Goal: Task Accomplishment & Management: Complete application form

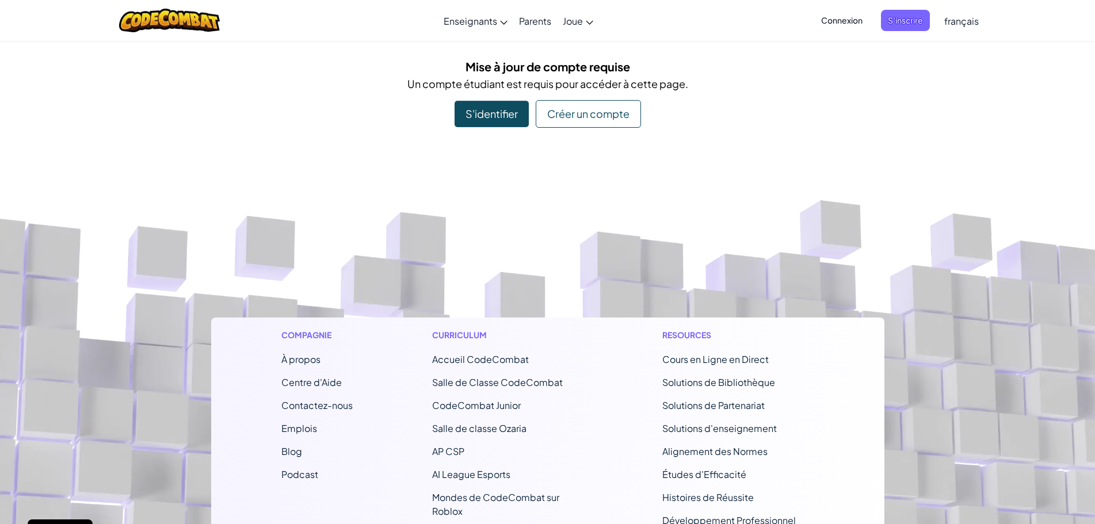
click at [497, 109] on div "S'identifier" at bounding box center [491, 114] width 74 height 26
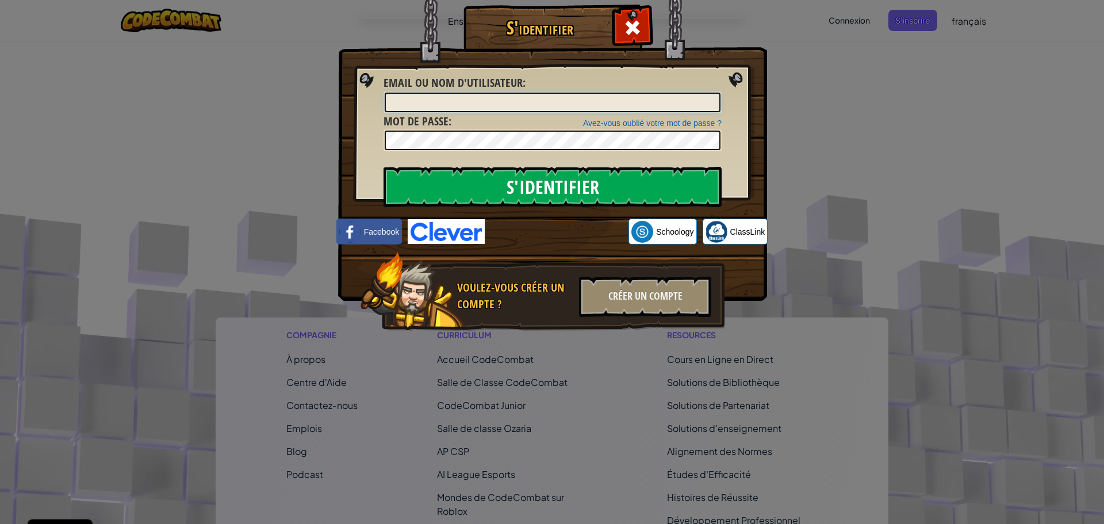
type input "[EMAIL_ADDRESS][DOMAIN_NAME]"
click at [542, 183] on input "S'identifier" at bounding box center [553, 187] width 338 height 40
